Goal: Transaction & Acquisition: Subscribe to service/newsletter

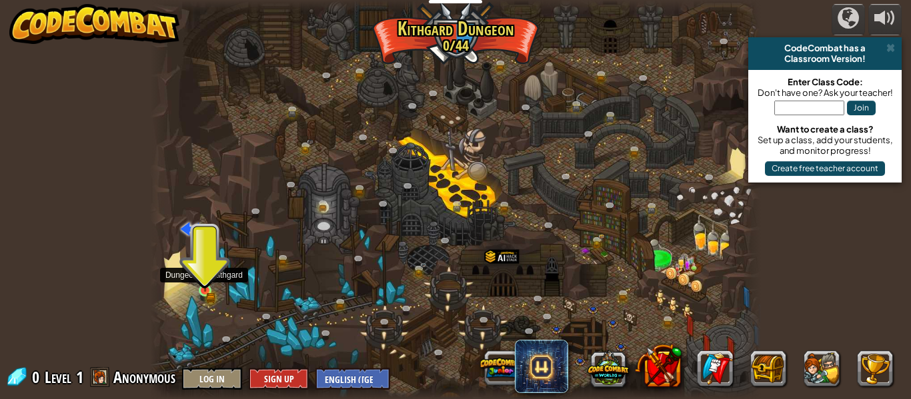
click at [205, 279] on img at bounding box center [205, 277] width 8 height 8
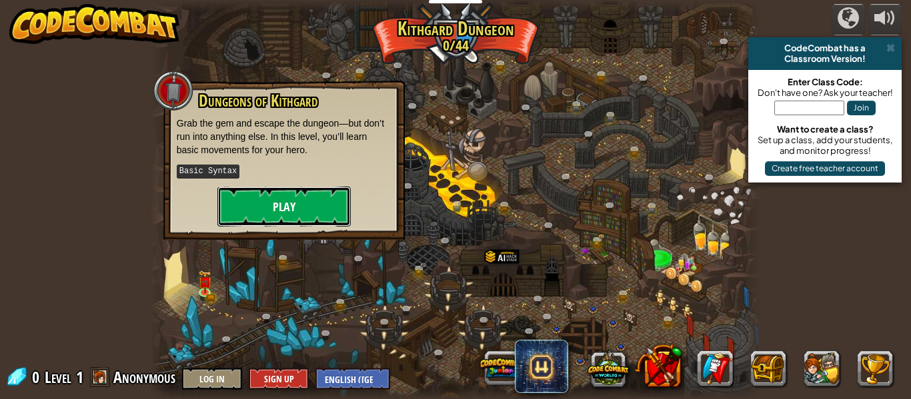
click at [273, 209] on button "Play" at bounding box center [283, 207] width 133 height 40
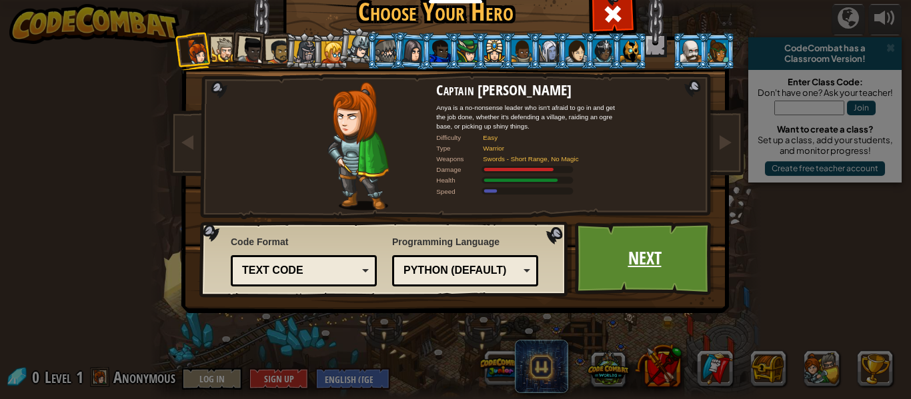
click at [609, 259] on link "Next" at bounding box center [644, 258] width 139 height 73
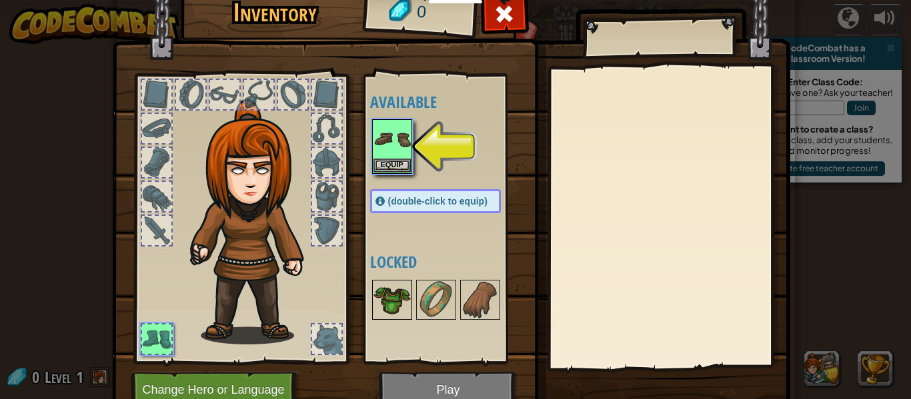
click at [389, 301] on img at bounding box center [391, 299] width 37 height 37
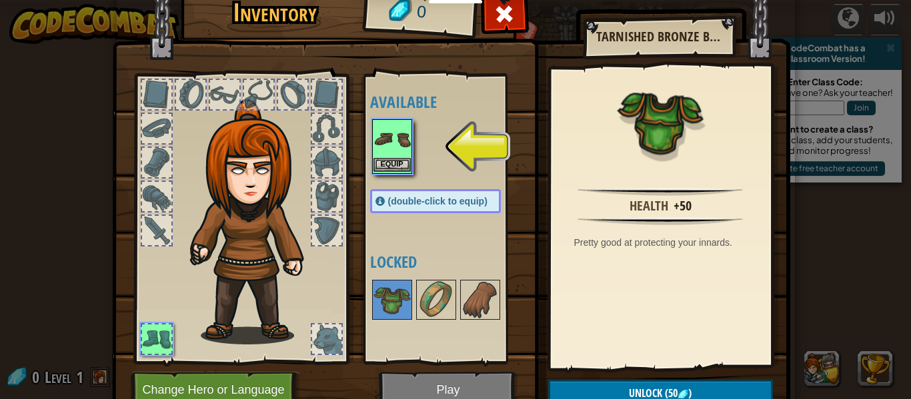
click at [395, 152] on img at bounding box center [391, 139] width 37 height 37
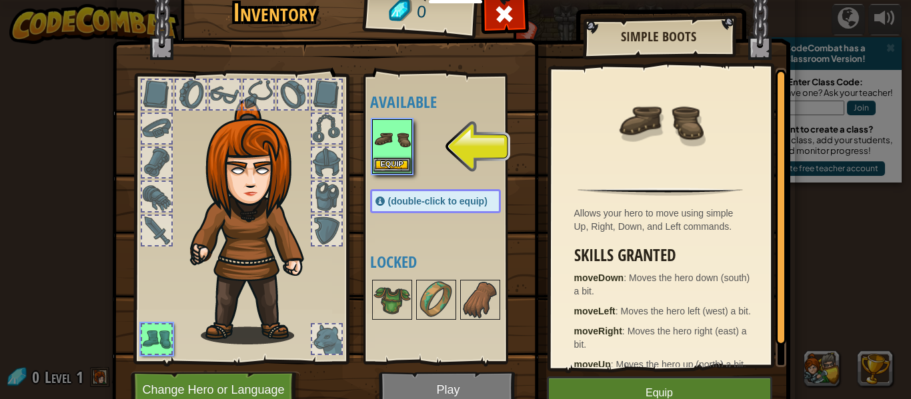
click at [395, 152] on img at bounding box center [391, 139] width 37 height 37
click at [427, 308] on img at bounding box center [435, 299] width 37 height 37
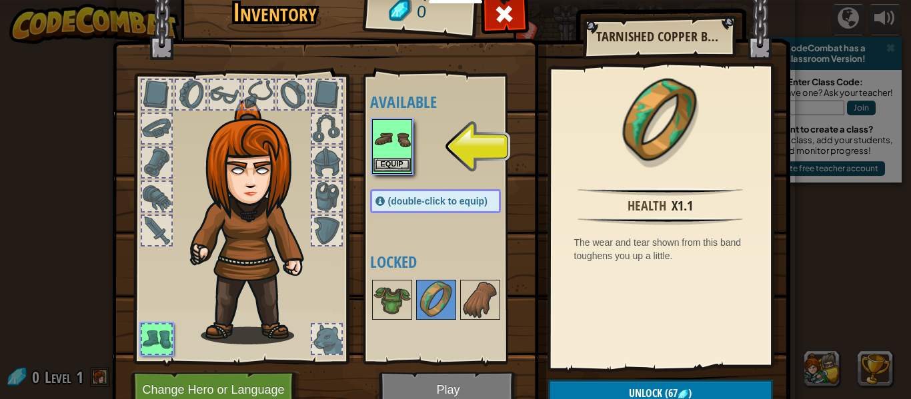
click at [387, 141] on img at bounding box center [391, 139] width 37 height 37
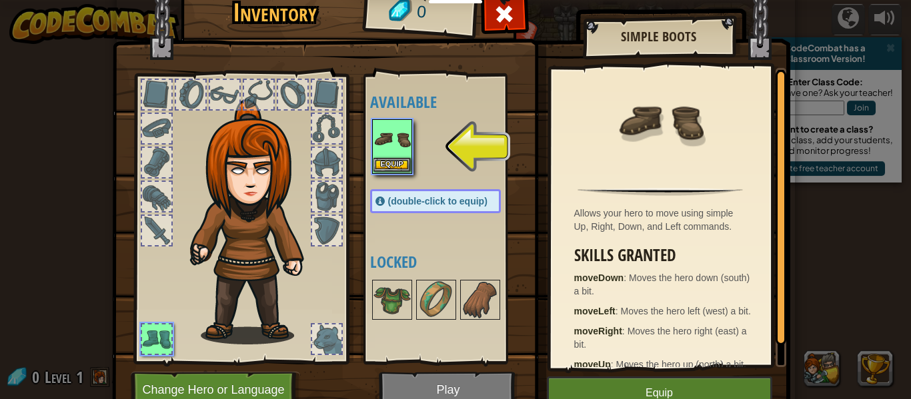
click at [392, 147] on img at bounding box center [391, 139] width 37 height 37
click at [392, 149] on img at bounding box center [391, 139] width 37 height 37
click at [403, 152] on div "Inventory 0 Available Equip (double-click to equip) Locked Simple Boots Allows …" at bounding box center [455, 199] width 911 height 399
click at [443, 154] on div at bounding box center [448, 146] width 157 height 59
click at [398, 160] on button "Equip" at bounding box center [391, 165] width 37 height 14
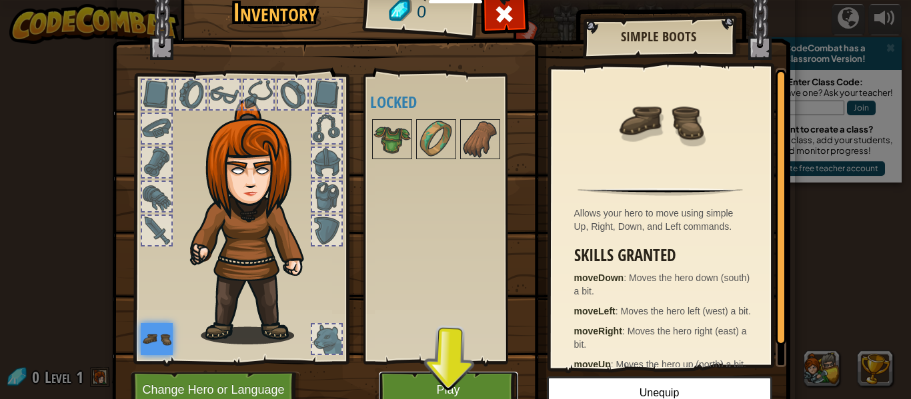
click at [441, 389] on button "Play" at bounding box center [448, 390] width 139 height 37
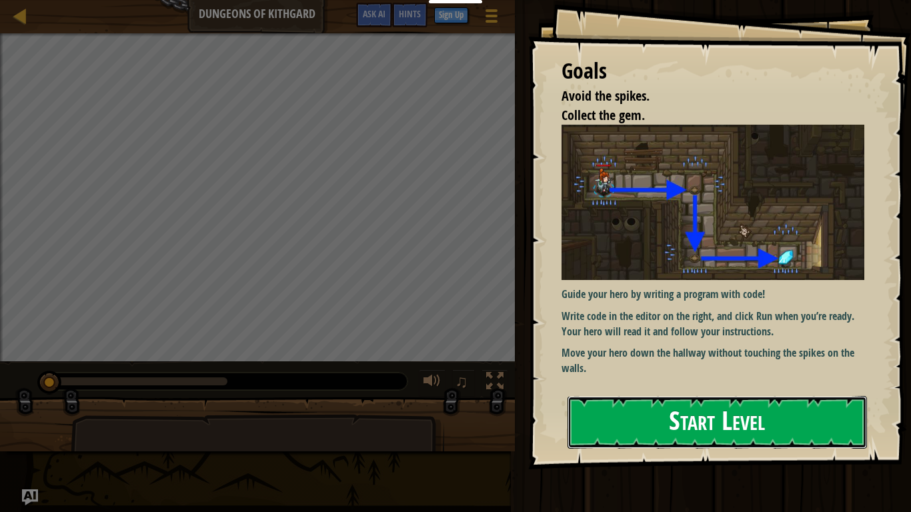
click at [693, 399] on button "Start Level" at bounding box center [716, 422] width 299 height 53
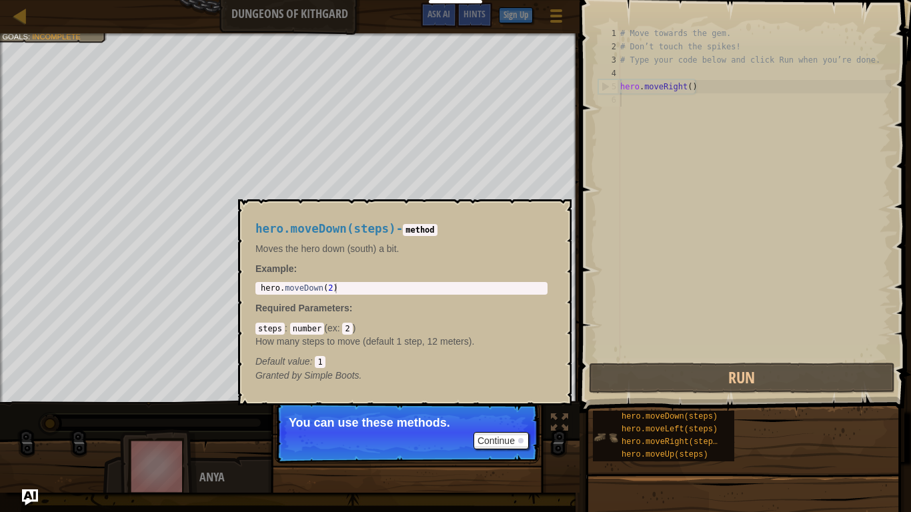
click at [607, 399] on img at bounding box center [605, 437] width 25 height 25
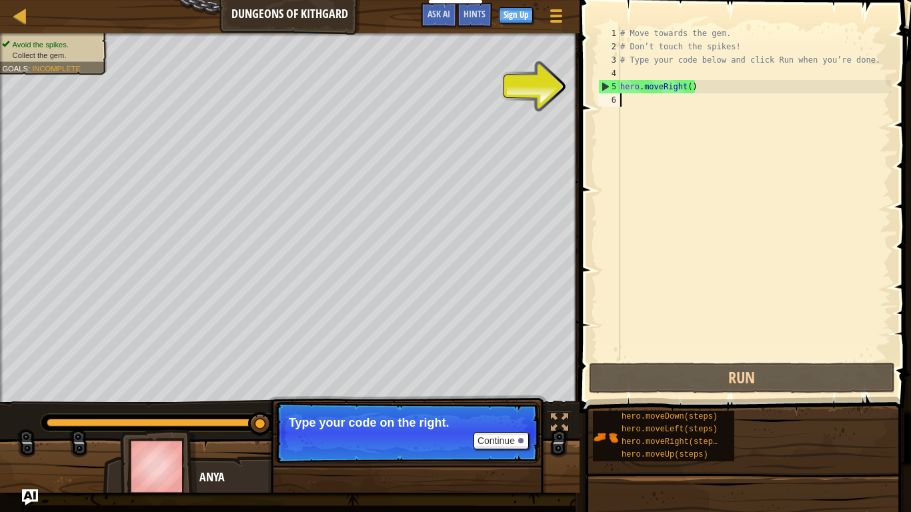
click at [616, 88] on div "5" at bounding box center [609, 86] width 21 height 13
click at [609, 86] on div "5" at bounding box center [609, 86] width 21 height 13
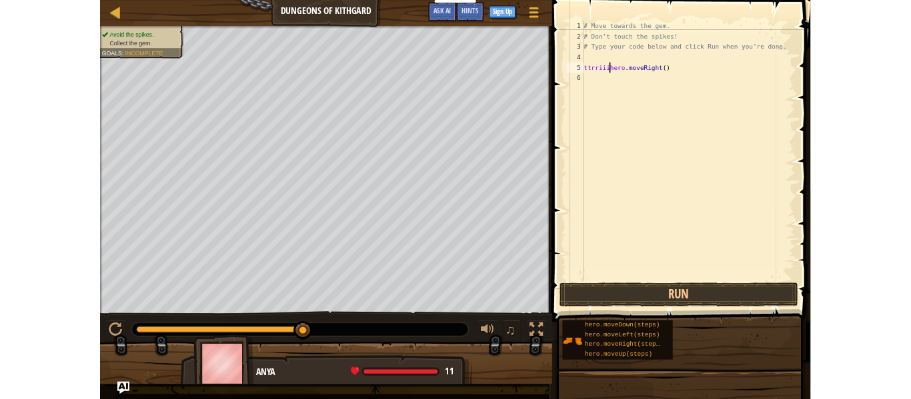
scroll to position [6, 5]
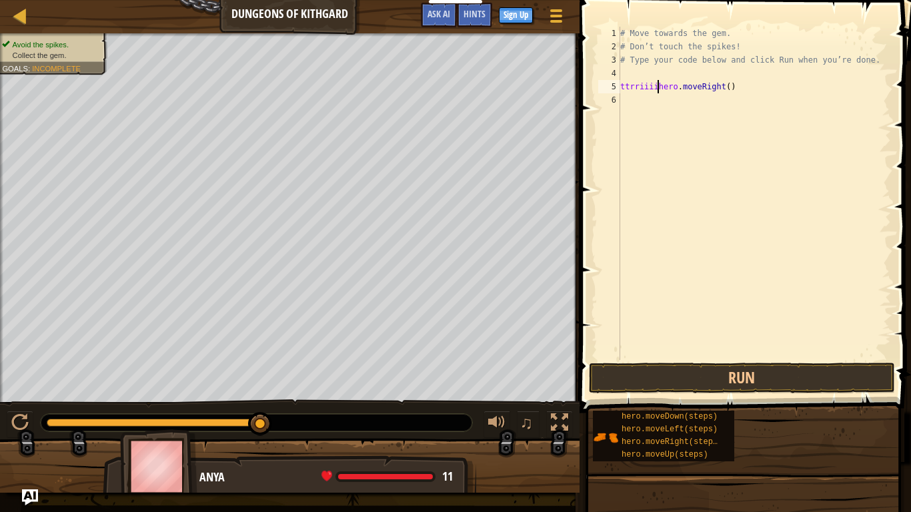
drag, startPoint x: 259, startPoint y: 417, endPoint x: 316, endPoint y: 412, distance: 56.9
click at [316, 399] on div "♫" at bounding box center [289, 419] width 579 height 40
type textarea "ttrriiiihero.moveRight()"
click at [16, 21] on div at bounding box center [20, 15] width 17 height 17
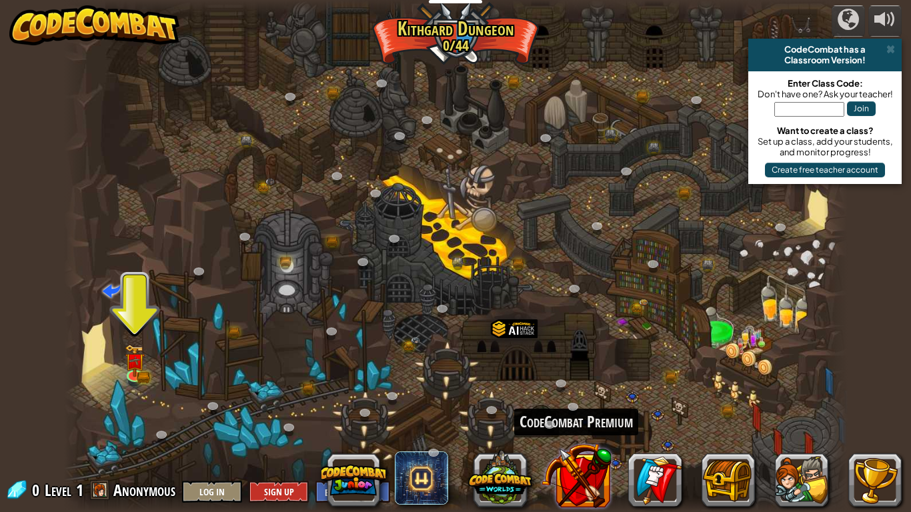
click at [591, 399] on button at bounding box center [576, 476] width 70 height 70
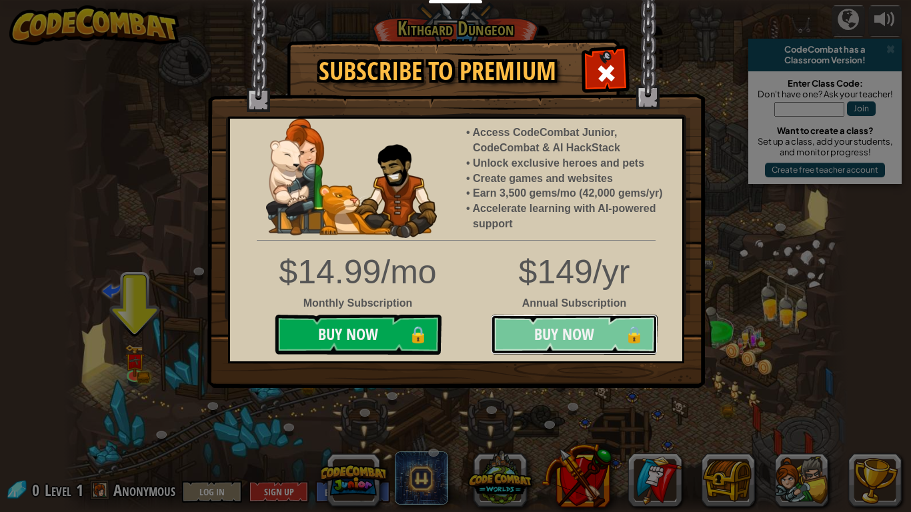
click at [543, 321] on button "Buy Now 🔒" at bounding box center [574, 335] width 167 height 40
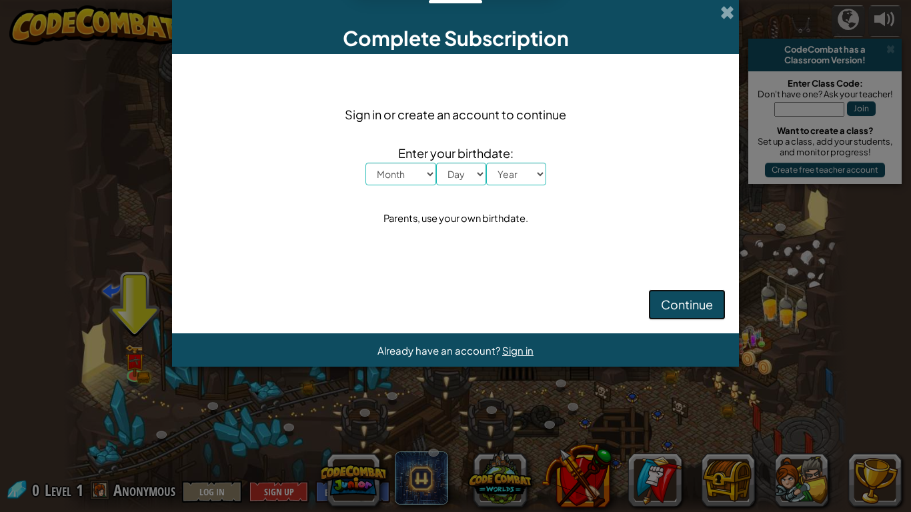
click at [689, 305] on span "Continue" at bounding box center [687, 304] width 52 height 15
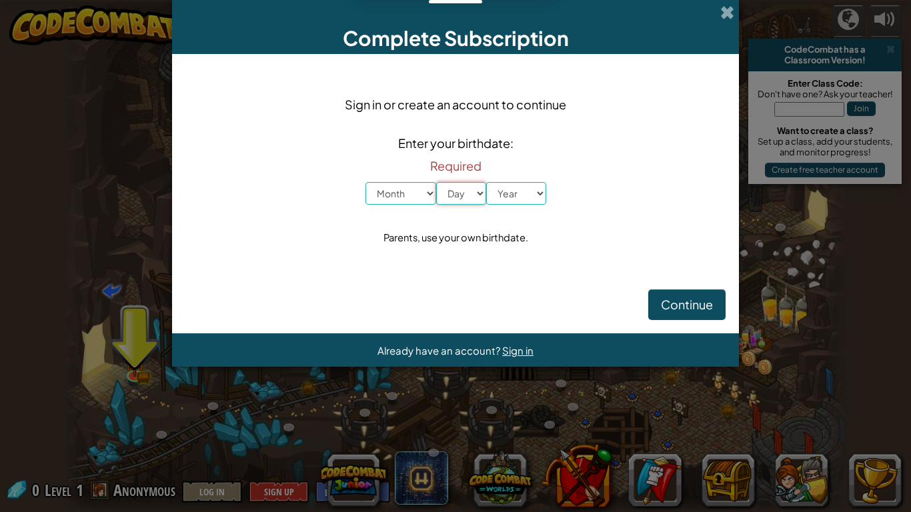
click at [469, 197] on select "Day 1 2 3 4 5 6 7 8 9 10 11 12 13 14 15 16 17 18 19 20 21 22 23 24 25 26 27 28 …" at bounding box center [461, 193] width 50 height 23
click at [696, 301] on span "Continue" at bounding box center [687, 304] width 52 height 15
click at [696, 300] on span "Continue" at bounding box center [687, 304] width 52 height 15
click at [729, 10] on span at bounding box center [727, 12] width 14 height 14
